Goal: Navigation & Orientation: Go to known website

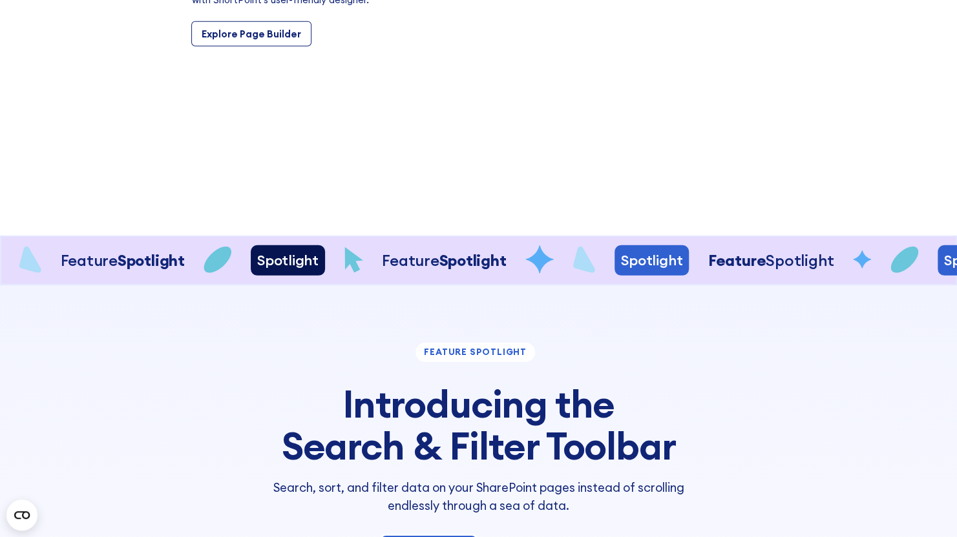
scroll to position [2140, 0]
